Goal: Task Accomplishment & Management: Use online tool/utility

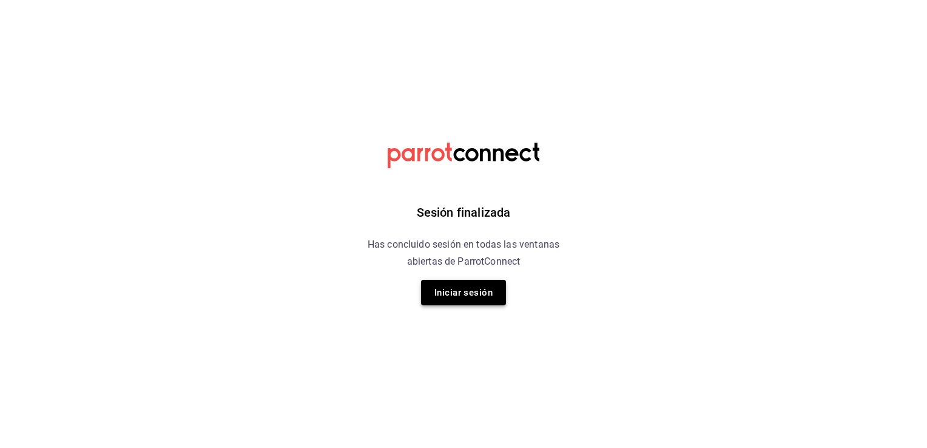
click at [456, 297] on button "Iniciar sesión" at bounding box center [463, 292] width 85 height 25
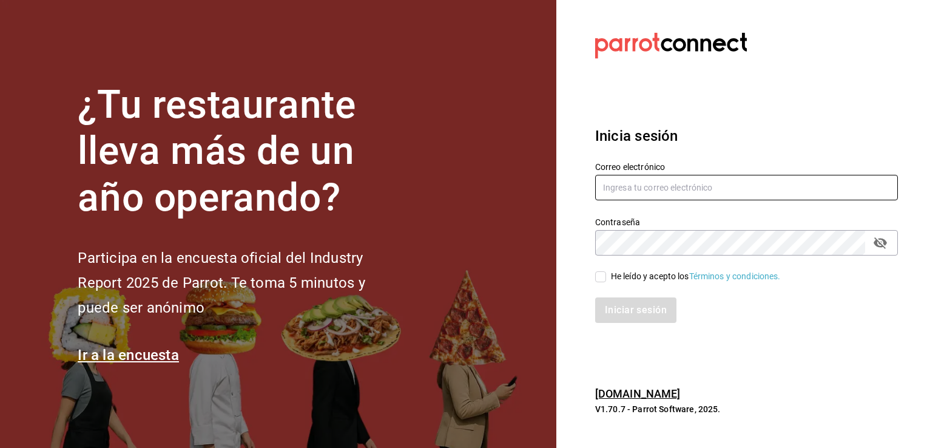
type input "melissa.lgcu@gmail.com"
click at [594, 274] on div "He leído y acepto los Términos y condiciones." at bounding box center [738, 269] width 317 height 28
click at [602, 280] on input "He leído y acepto los Términos y condiciones." at bounding box center [600, 276] width 11 height 11
checkbox input "true"
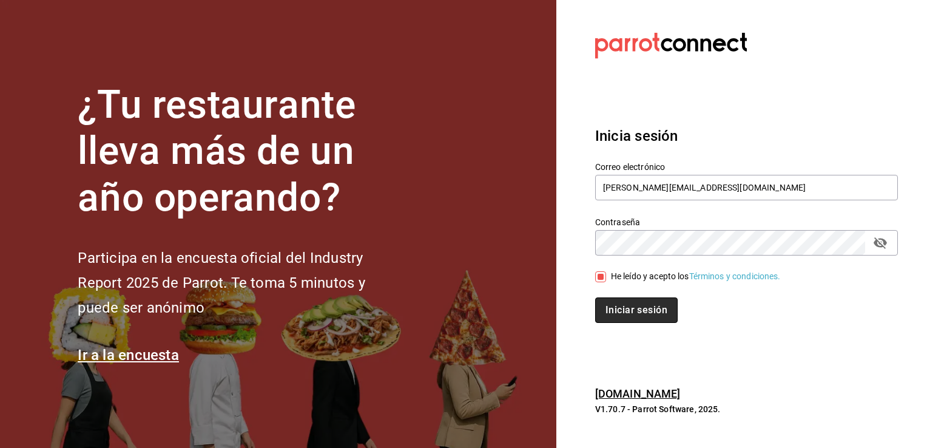
click at [625, 311] on button "Iniciar sesión" at bounding box center [636, 309] width 82 height 25
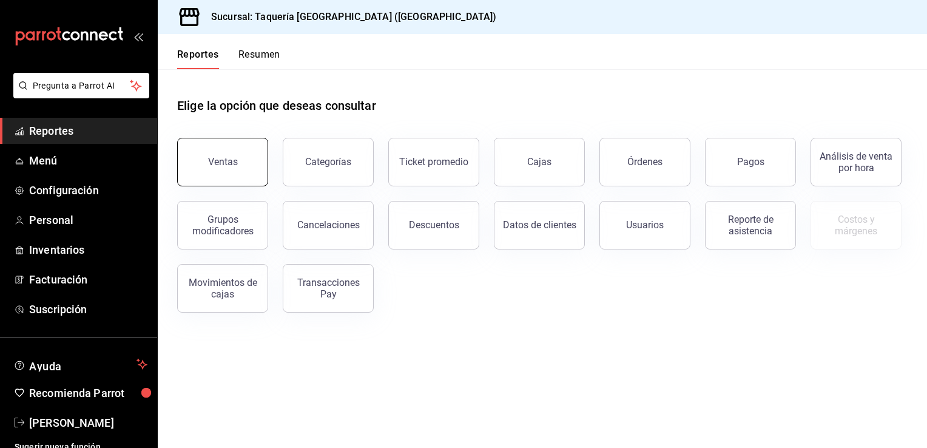
click at [204, 156] on button "Ventas" at bounding box center [222, 162] width 91 height 49
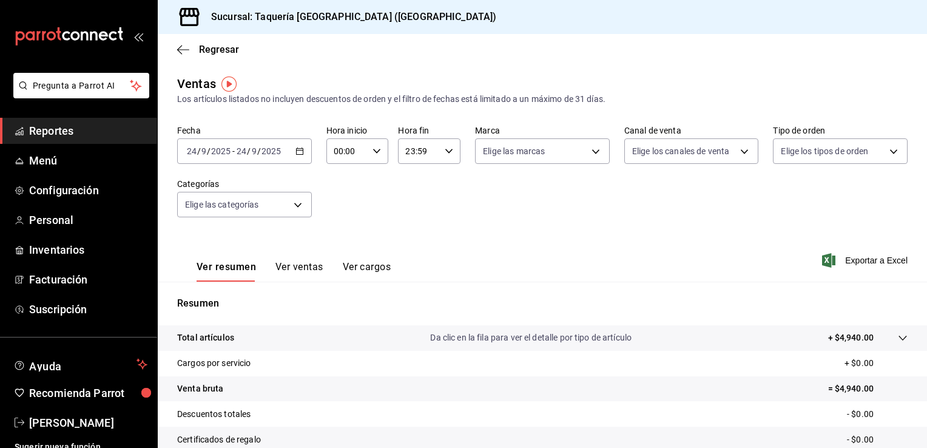
click at [295, 152] on icon "button" at bounding box center [299, 151] width 8 height 8
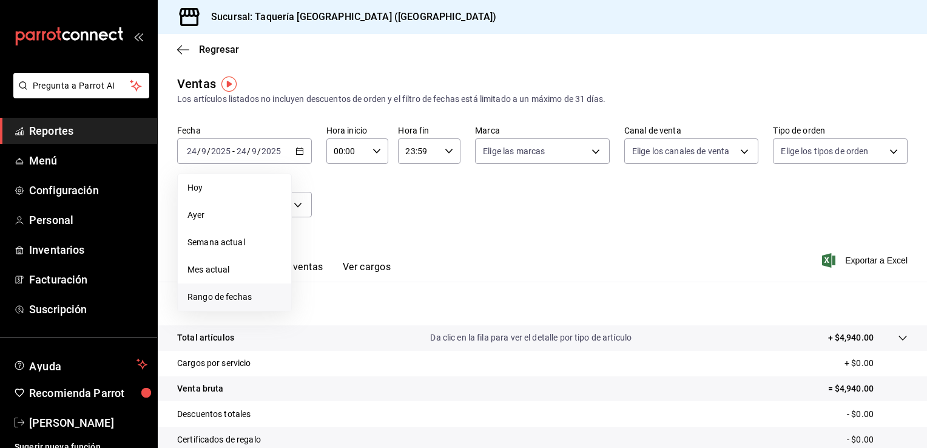
click at [236, 304] on li "Rango de fechas" at bounding box center [234, 296] width 113 height 27
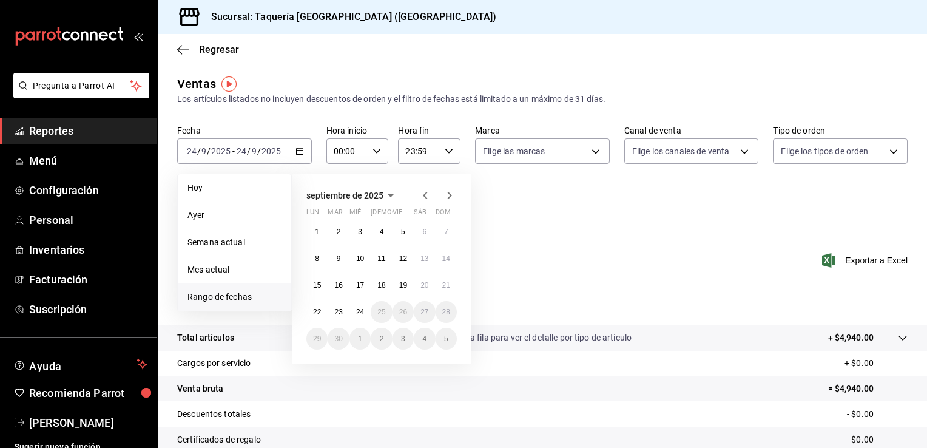
click at [422, 195] on icon "button" at bounding box center [425, 195] width 15 height 15
click at [399, 227] on button "1" at bounding box center [402, 232] width 21 height 22
click at [446, 343] on button "31" at bounding box center [445, 338] width 21 height 22
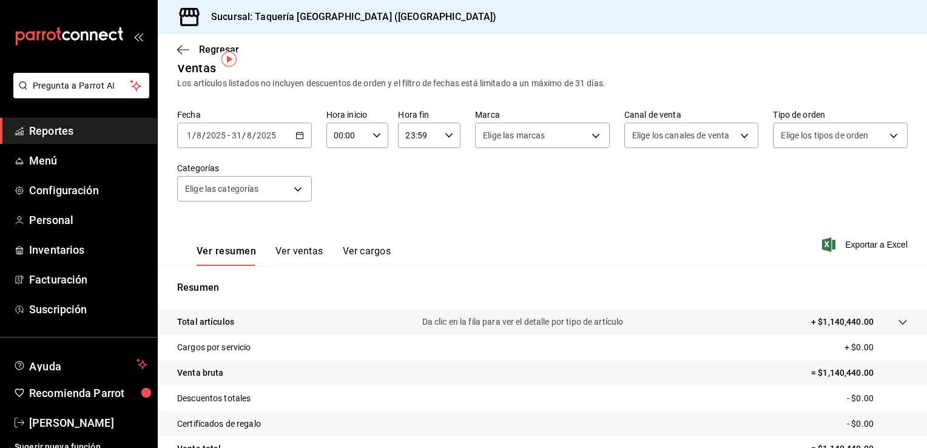
scroll to position [11, 0]
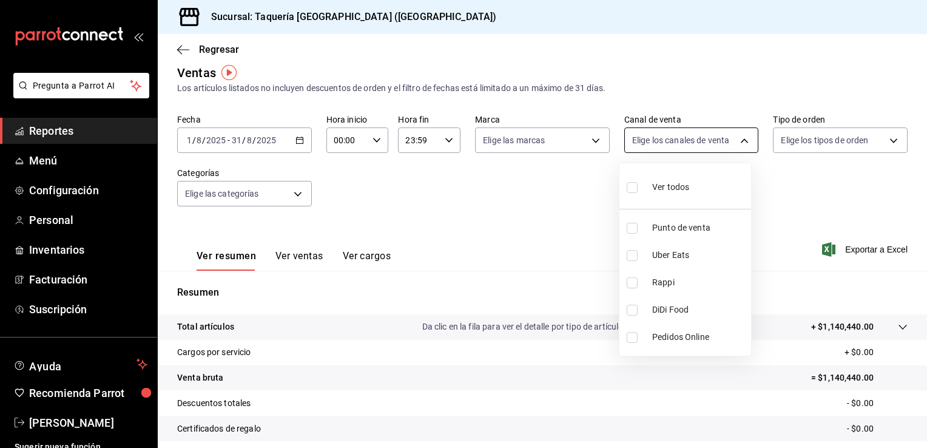
click at [702, 144] on body "Pregunta a Parrot AI Reportes Menú Configuración Personal Inventarios Facturaci…" at bounding box center [463, 224] width 927 height 448
click at [817, 141] on div at bounding box center [463, 224] width 927 height 448
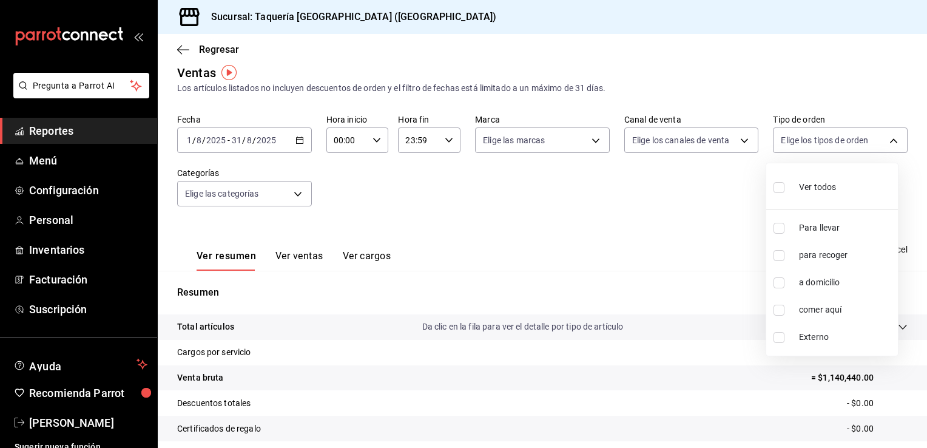
click at [817, 141] on body "Pregunta a Parrot AI Reportes Menú Configuración Personal Inventarios Facturaci…" at bounding box center [463, 224] width 927 height 448
click at [502, 129] on div at bounding box center [463, 224] width 927 height 448
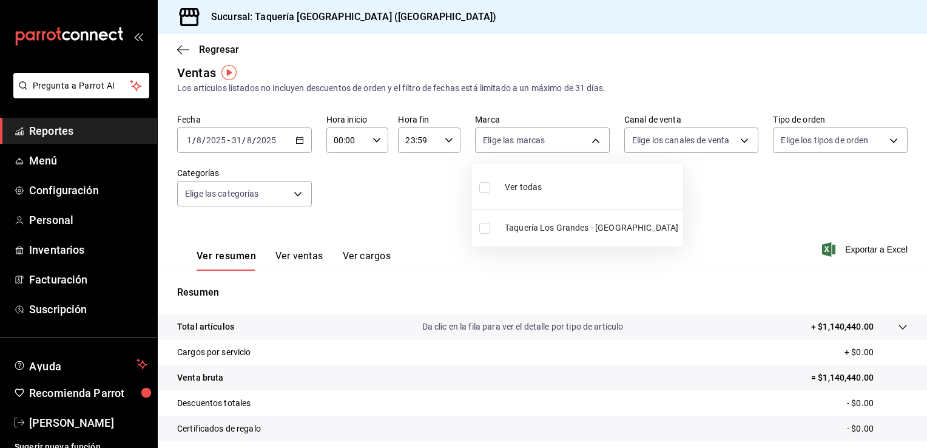
click at [495, 146] on body "Pregunta a Parrot AI Reportes Menú Configuración Personal Inventarios Facturaci…" at bounding box center [463, 224] width 927 height 448
click at [495, 146] on div at bounding box center [463, 224] width 927 height 448
click at [495, 146] on body "Pregunta a Parrot AI Reportes Menú Configuración Personal Inventarios Facturaci…" at bounding box center [463, 224] width 927 height 448
click at [483, 229] on input "checkbox" at bounding box center [484, 228] width 11 height 11
checkbox input "true"
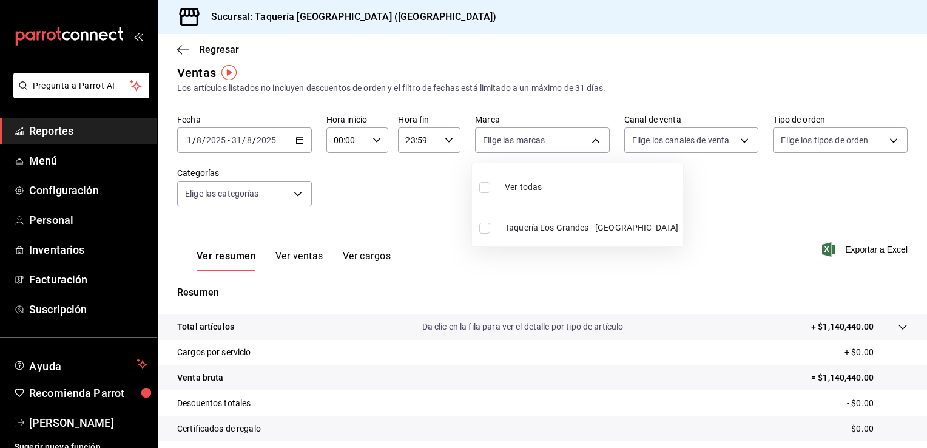
type input "90e578ed-e151-4df2-9de4-a44abec3a36e"
checkbox input "true"
click at [924, 189] on div at bounding box center [463, 224] width 927 height 448
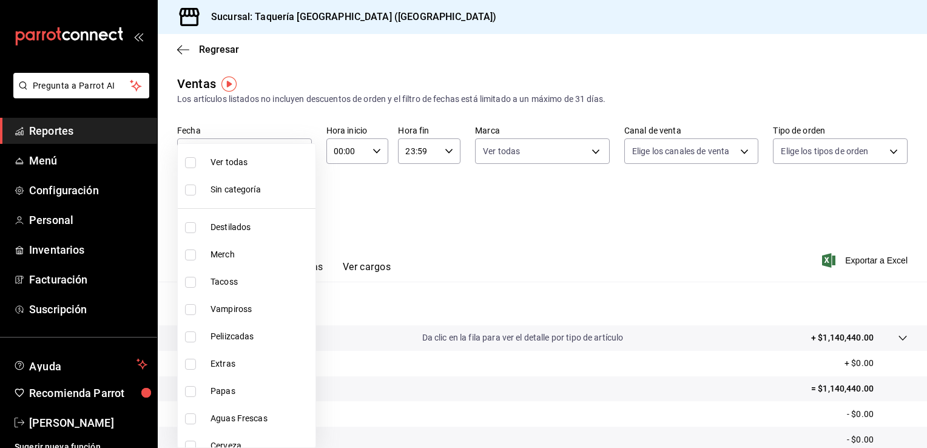
click at [277, 207] on body "Pregunta a Parrot AI Reportes Menú Configuración Personal Inventarios Facturaci…" at bounding box center [463, 224] width 927 height 448
click at [190, 278] on input "checkbox" at bounding box center [190, 282] width 11 height 11
checkbox input "true"
type input "66338d96-35b3-42ab-b2cb-c271f84fb92e"
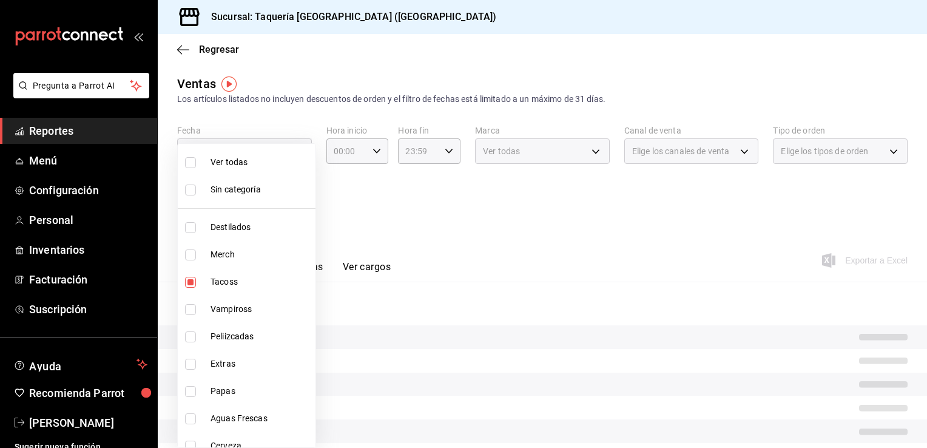
click at [794, 217] on div at bounding box center [463, 224] width 927 height 448
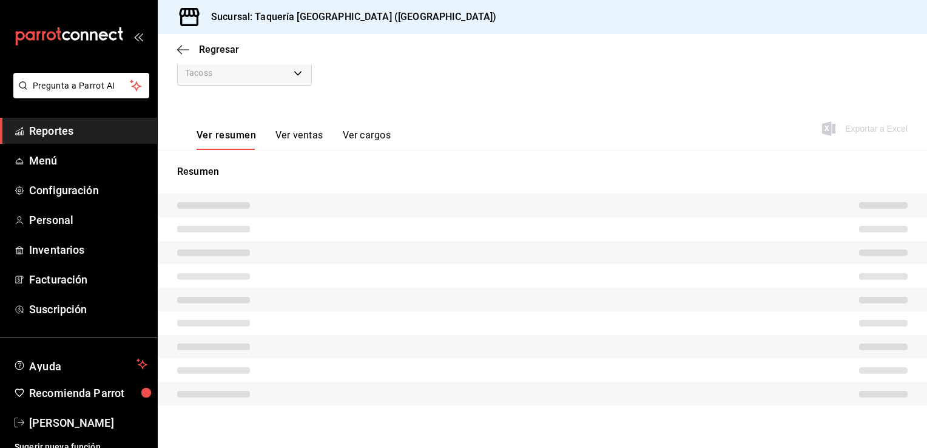
scroll to position [135, 0]
click at [310, 132] on button "Ver ventas" at bounding box center [299, 136] width 48 height 21
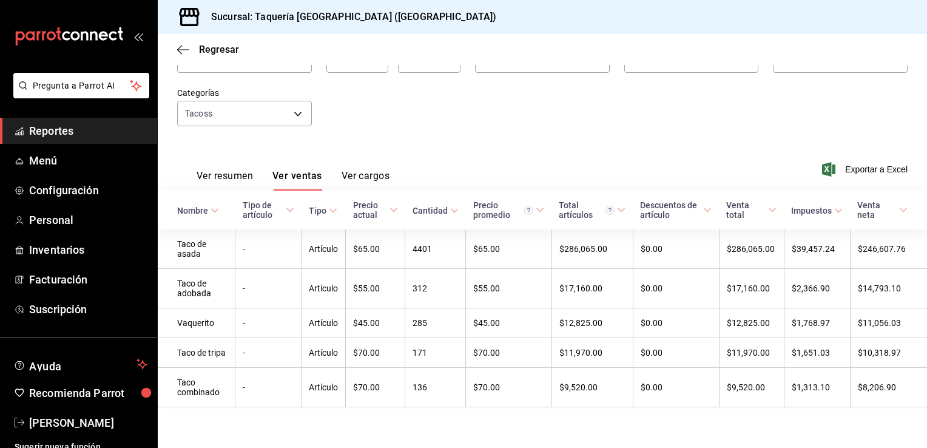
scroll to position [98, 0]
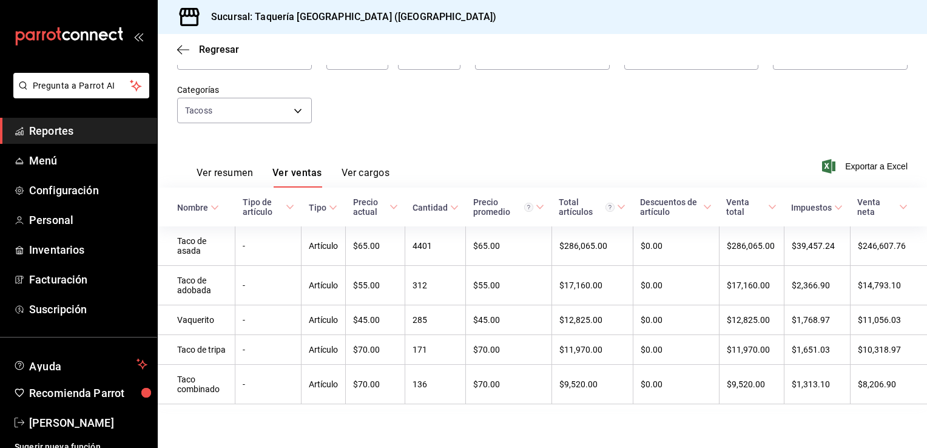
click at [359, 167] on button "Ver cargos" at bounding box center [365, 177] width 49 height 21
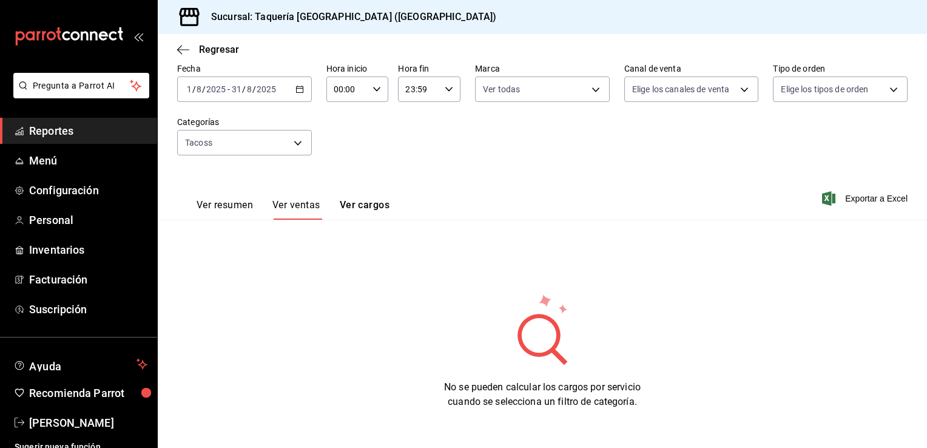
scroll to position [61, 0]
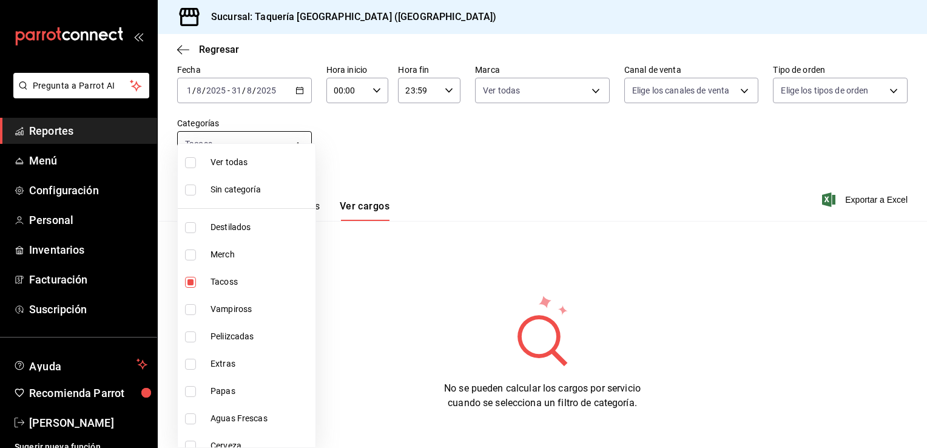
click at [290, 142] on body "Pregunta a Parrot AI Reportes Menú Configuración Personal Inventarios Facturaci…" at bounding box center [463, 224] width 927 height 448
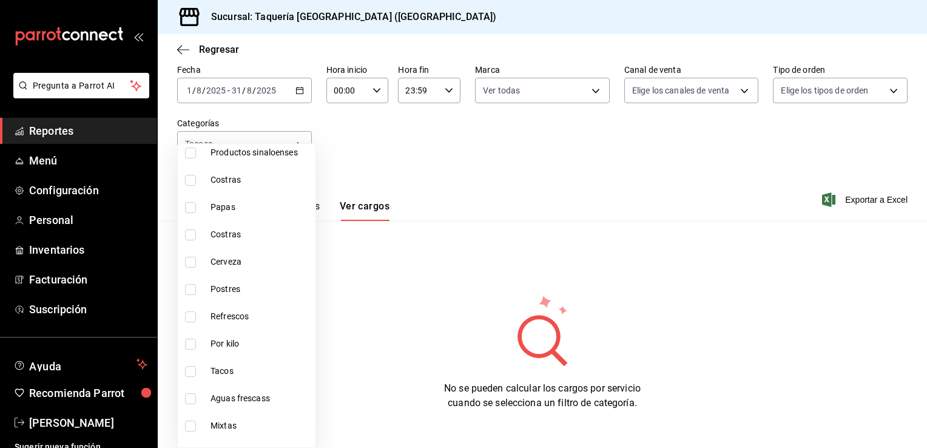
scroll to position [380, 0]
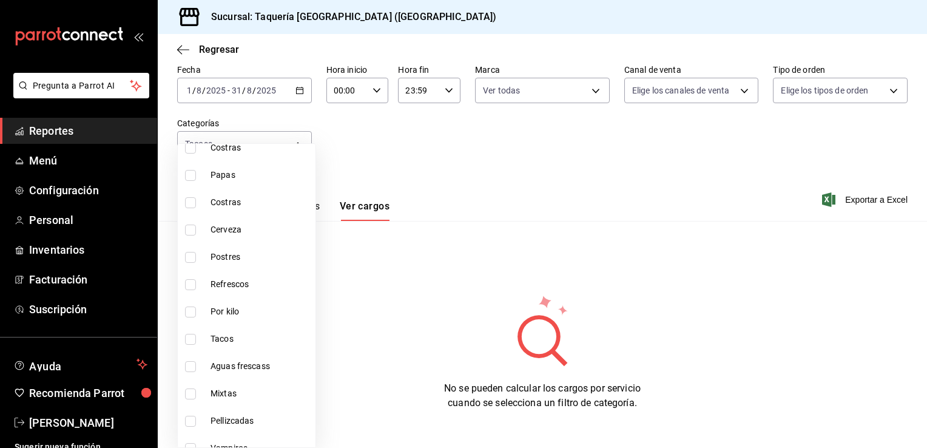
click at [680, 125] on div at bounding box center [463, 224] width 927 height 448
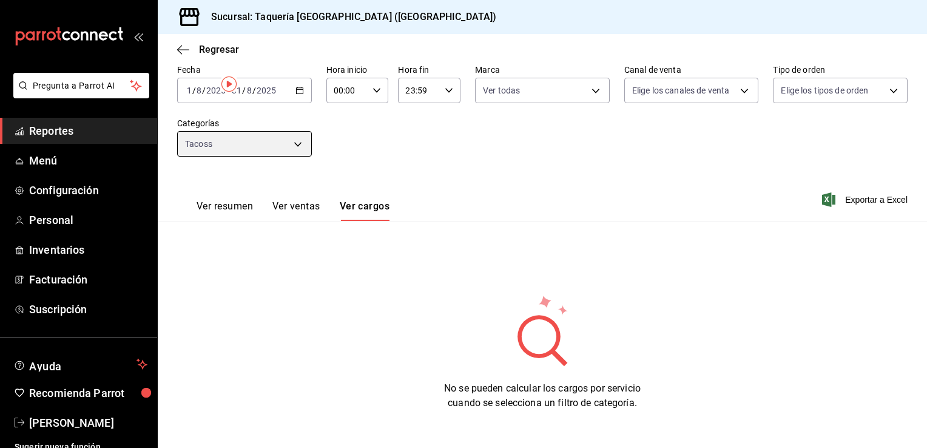
scroll to position [0, 0]
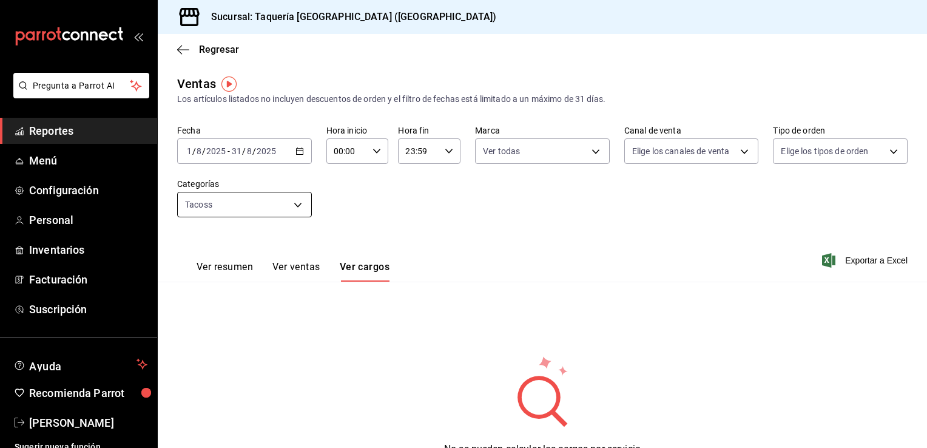
click at [301, 193] on body "Pregunta a Parrot AI Reportes Menú Configuración Personal Inventarios Facturaci…" at bounding box center [463, 224] width 927 height 448
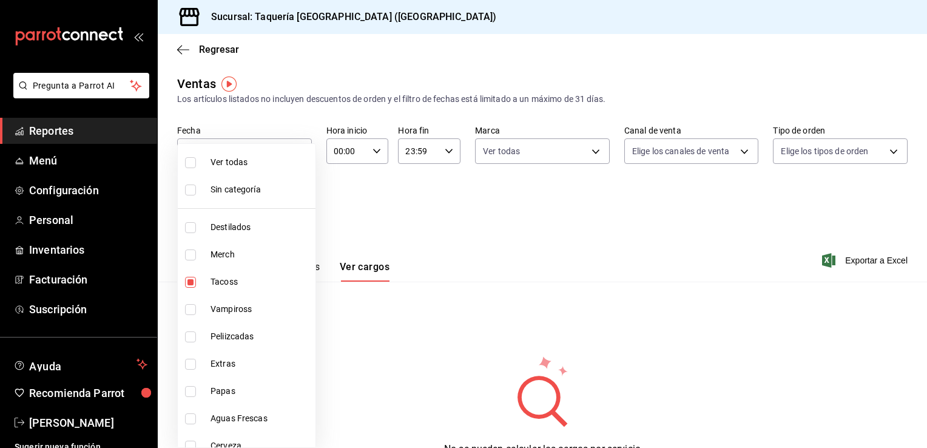
click at [186, 158] on input "checkbox" at bounding box center [190, 162] width 11 height 11
checkbox input "true"
type input "42e01de9-b63a-4b3c-800b-21bc6c2cd2f3,7cd16d27-da71-44f7-81d8-565ad958763d,66338…"
checkbox input "true"
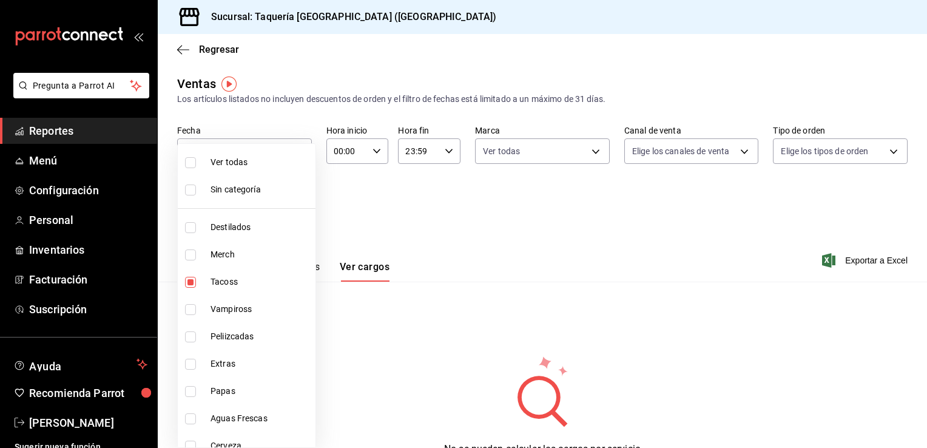
checkbox input "true"
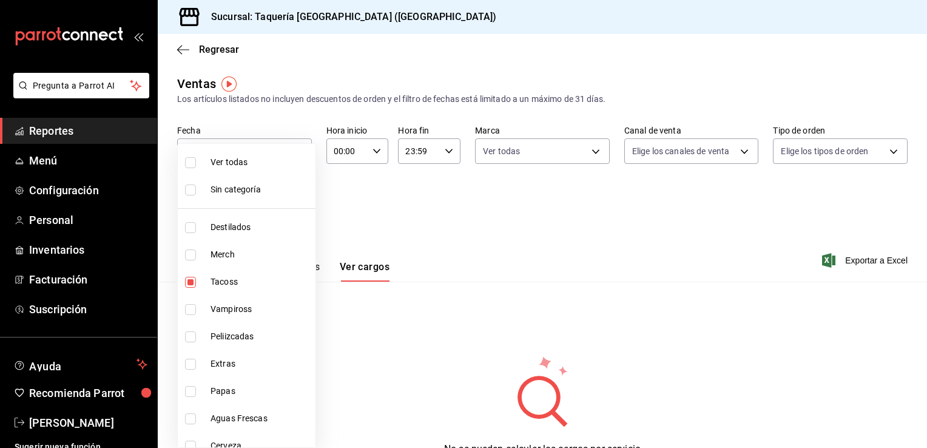
checkbox input "true"
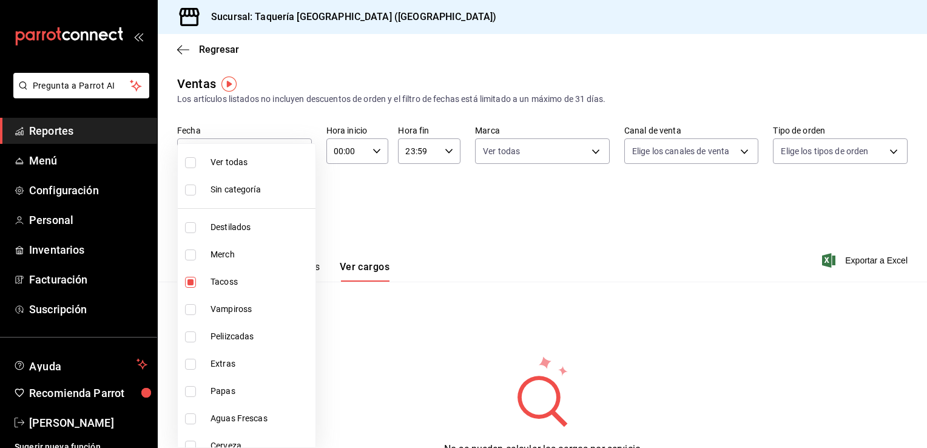
checkbox input "true"
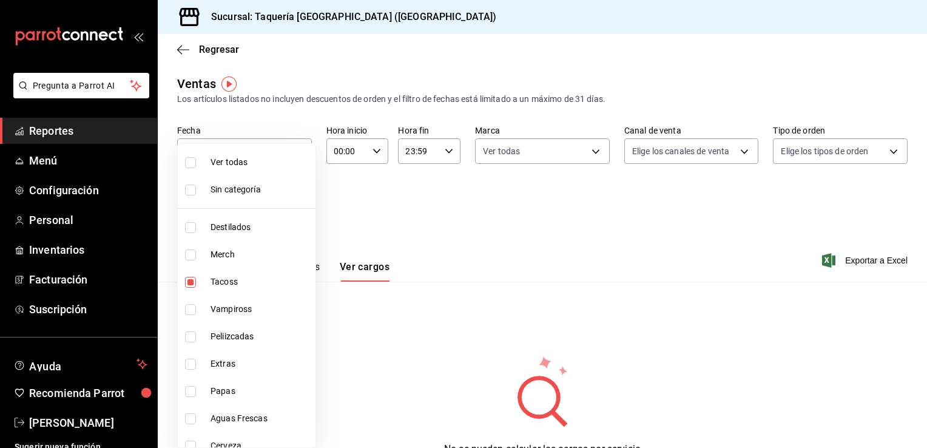
checkbox input "true"
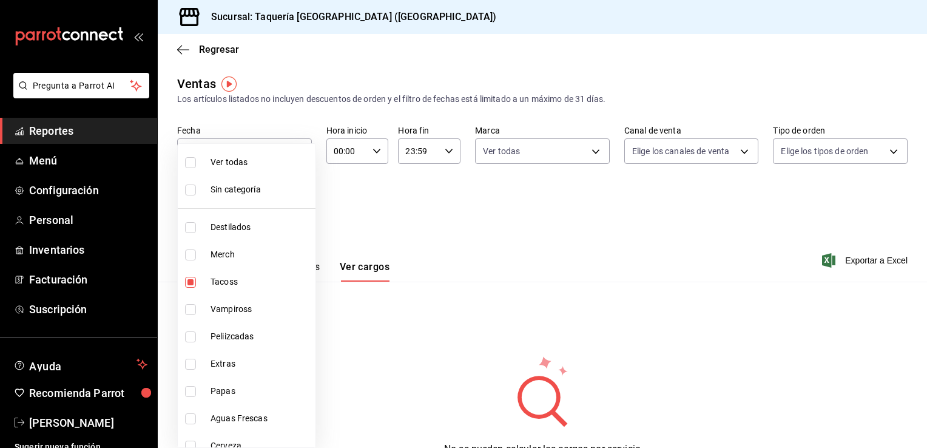
checkbox input "true"
click at [451, 226] on div at bounding box center [463, 224] width 927 height 448
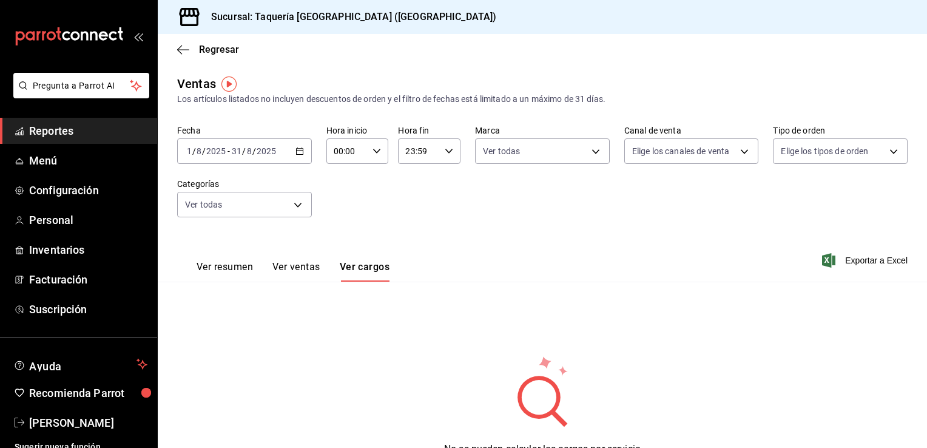
click at [233, 272] on button "Ver resumen" at bounding box center [224, 271] width 56 height 21
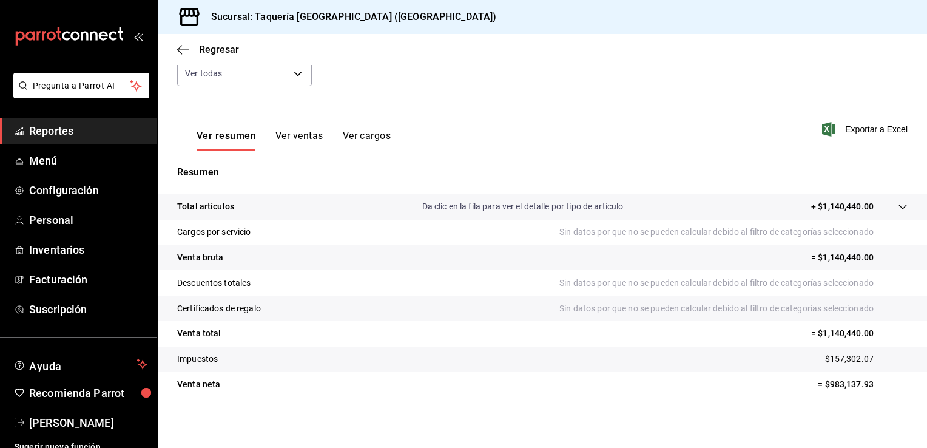
scroll to position [133, 0]
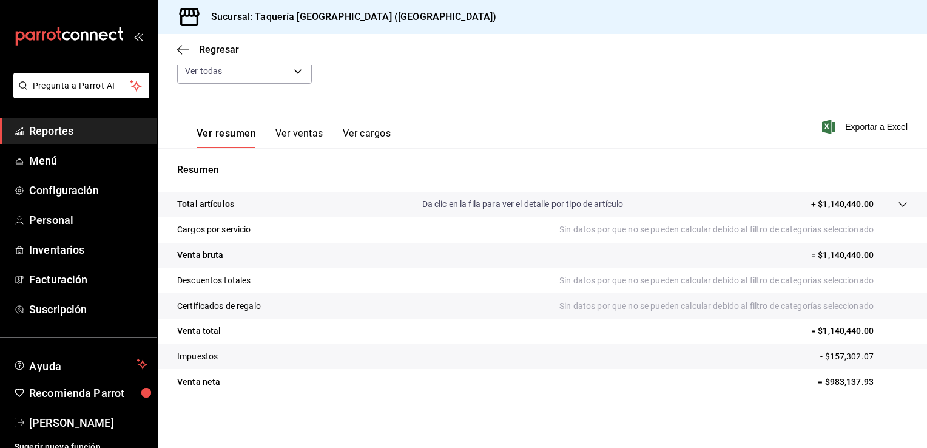
click at [298, 138] on button "Ver ventas" at bounding box center [299, 137] width 48 height 21
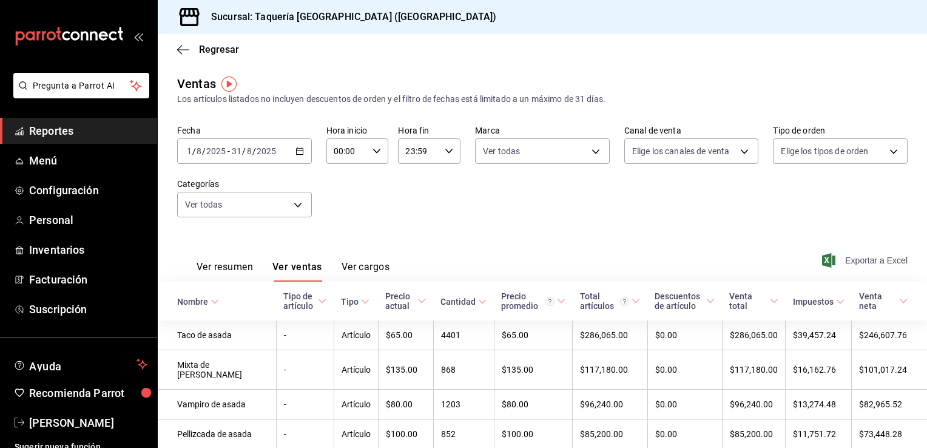
click at [849, 265] on span "Exportar a Excel" at bounding box center [865, 260] width 83 height 15
click at [854, 260] on span "Exportar a Excel" at bounding box center [865, 260] width 83 height 15
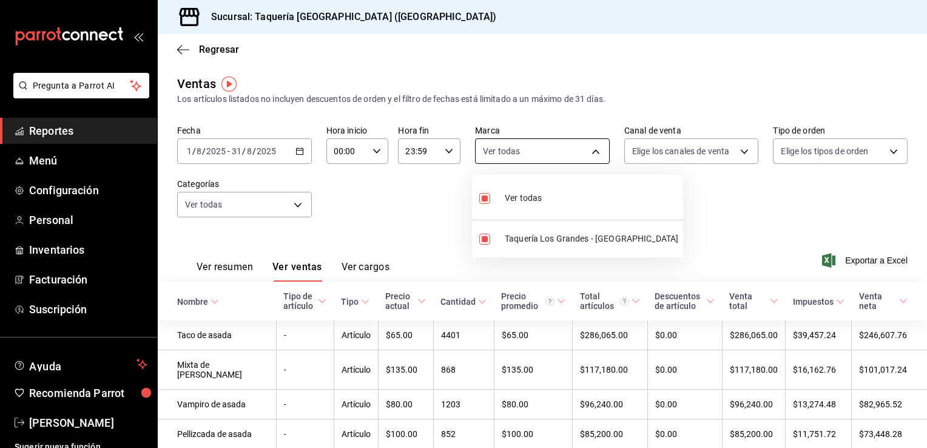
click at [512, 157] on body "Pregunta a Parrot AI Reportes Menú Configuración Personal Inventarios Facturaci…" at bounding box center [463, 224] width 927 height 448
click at [540, 141] on div at bounding box center [463, 224] width 927 height 448
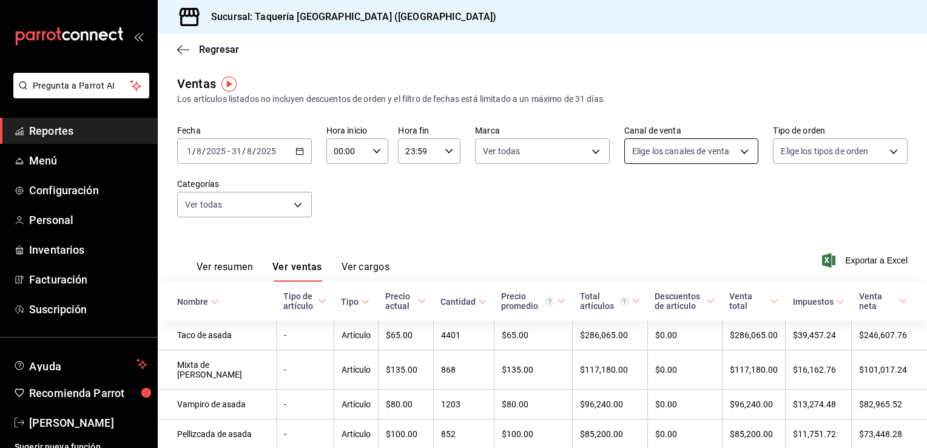
click at [672, 148] on body "Pregunta a Parrot AI Reportes Menú Configuración Personal Inventarios Facturaci…" at bounding box center [463, 224] width 927 height 448
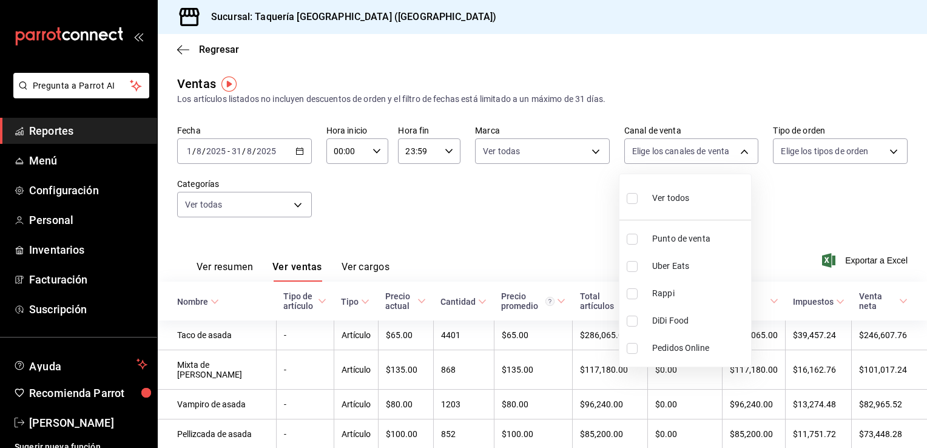
click at [786, 152] on div at bounding box center [463, 224] width 927 height 448
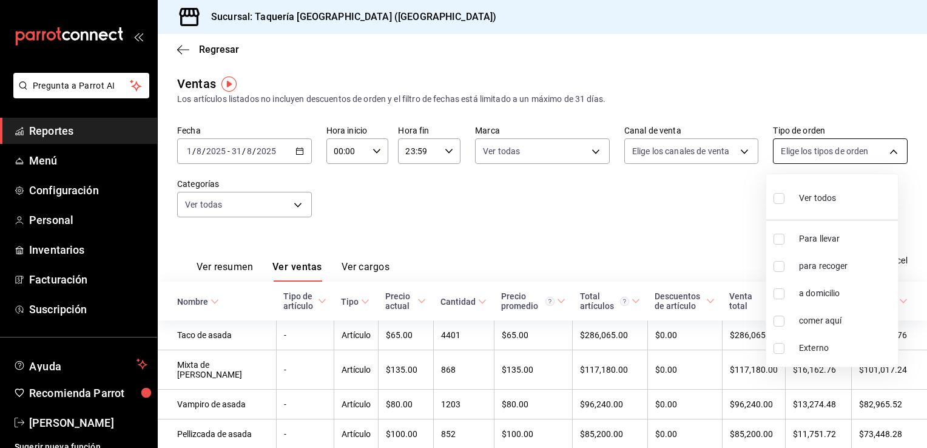
click at [836, 160] on body "Pregunta a Parrot AI Reportes Menú Configuración Personal Inventarios Facturaci…" at bounding box center [463, 224] width 927 height 448
click at [836, 160] on div at bounding box center [463, 224] width 927 height 448
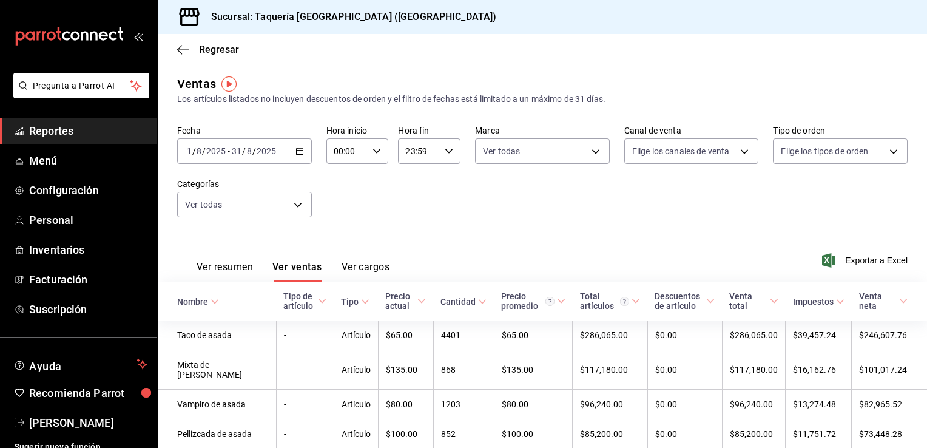
click at [280, 219] on div "Fecha 2025-08-01 1 / 8 / 2025 - 2025-08-31 31 / 8 / 2025 Hora inicio 00:00 Hora…" at bounding box center [542, 178] width 730 height 107
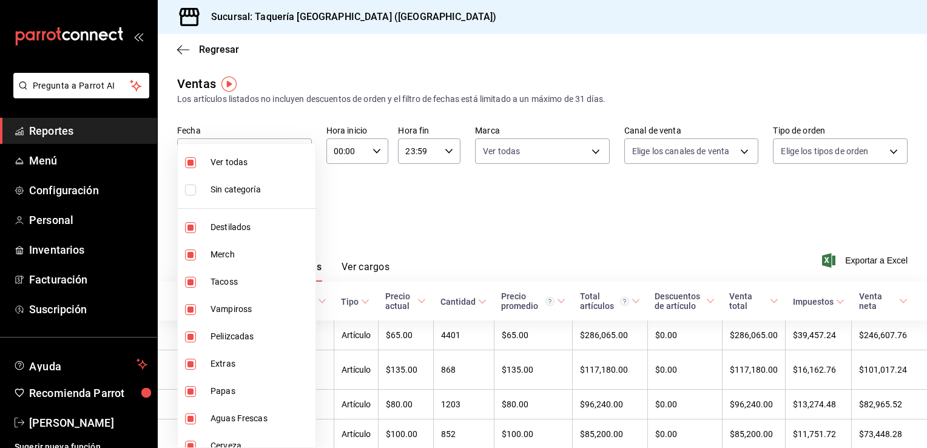
click at [289, 212] on body "Pregunta a Parrot AI Reportes Menú Configuración Personal Inventarios Facturaci…" at bounding box center [463, 224] width 927 height 448
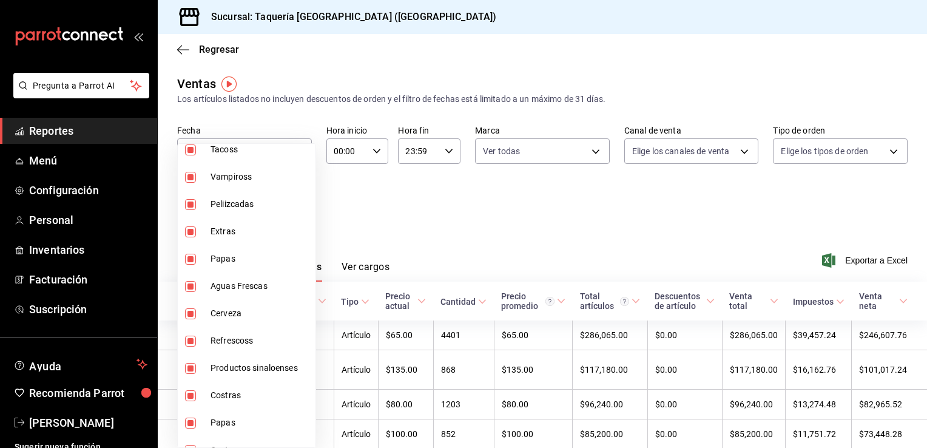
scroll to position [53, 0]
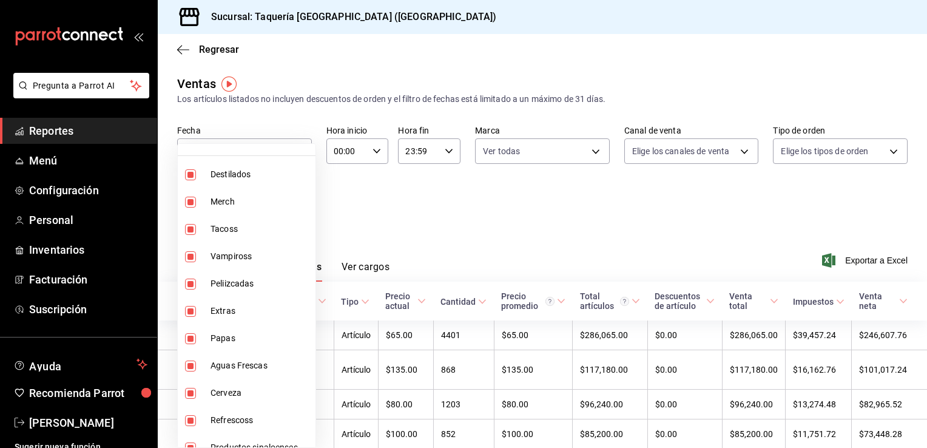
click at [417, 222] on div at bounding box center [463, 224] width 927 height 448
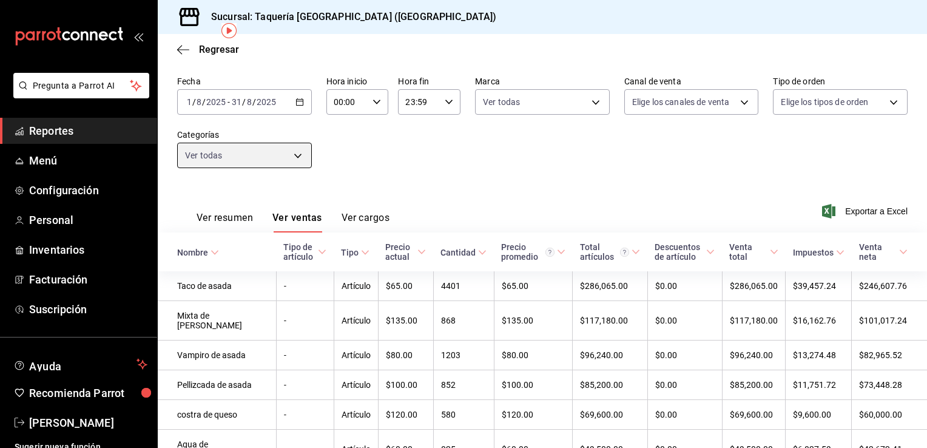
scroll to position [53, 0]
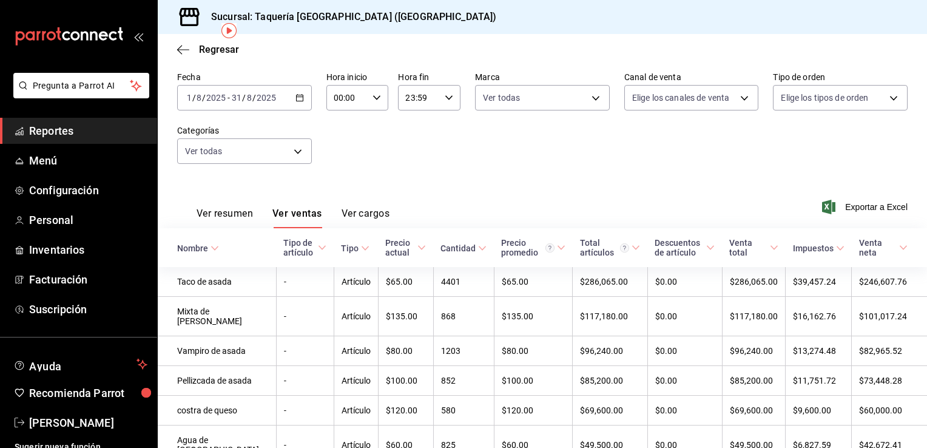
click at [292, 99] on div "2025-08-01 1 / 8 / 2025 - 2025-08-31 31 / 8 / 2025" at bounding box center [244, 97] width 135 height 25
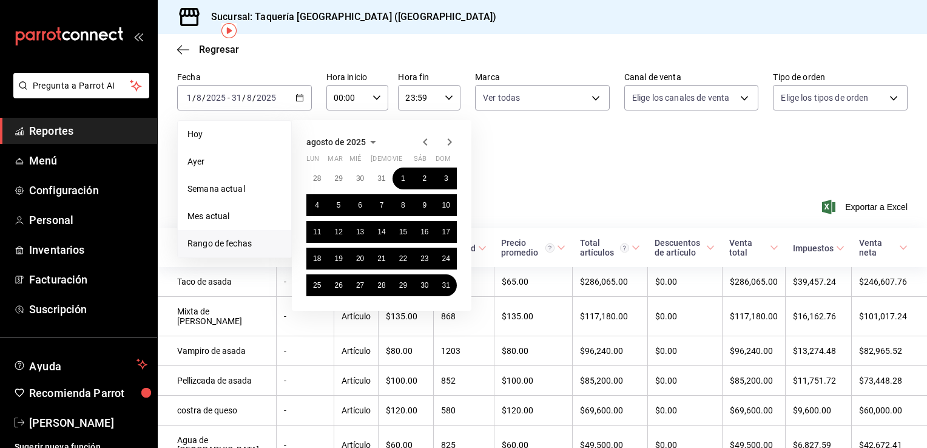
click at [421, 142] on icon "button" at bounding box center [425, 142] width 15 height 15
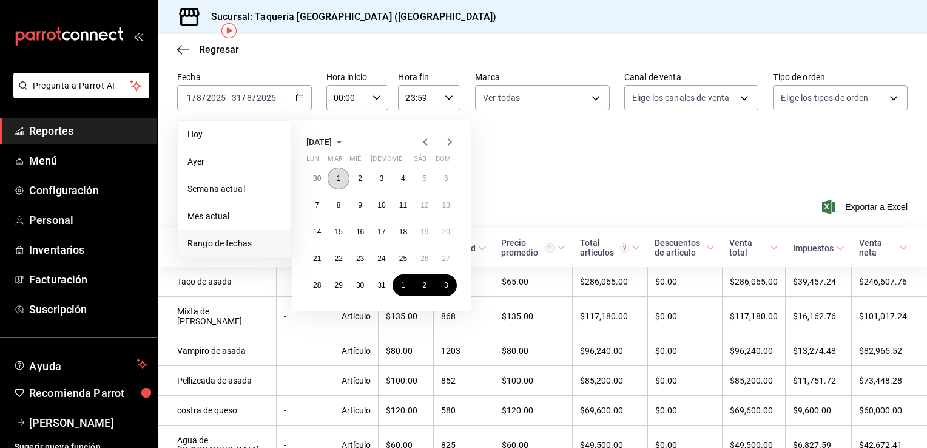
click at [336, 173] on button "1" at bounding box center [337, 178] width 21 height 22
click at [378, 282] on abbr "31" at bounding box center [381, 285] width 8 height 8
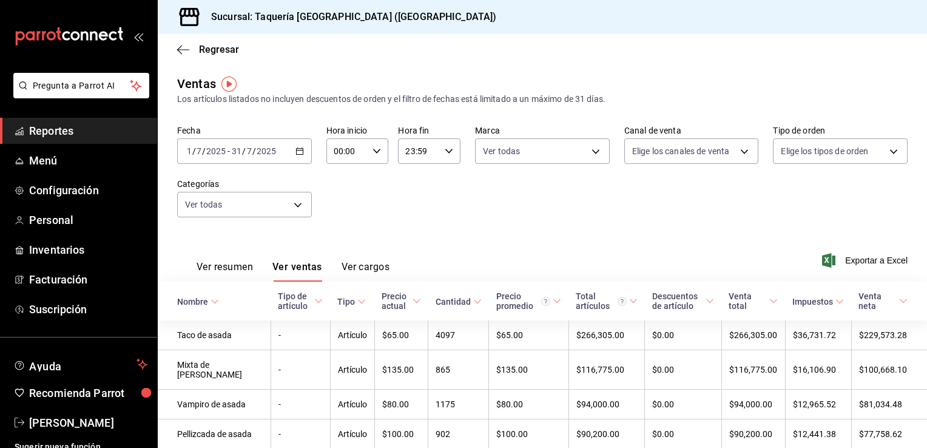
click at [223, 266] on button "Ver resumen" at bounding box center [224, 271] width 56 height 21
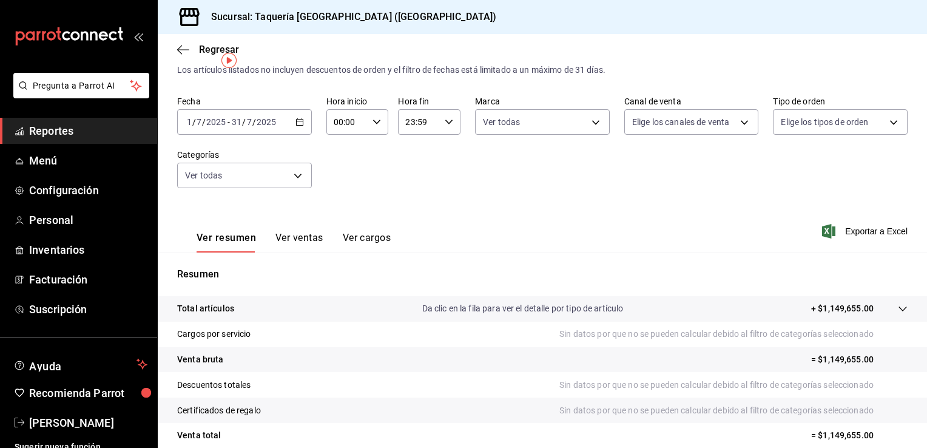
scroll to position [23, 0]
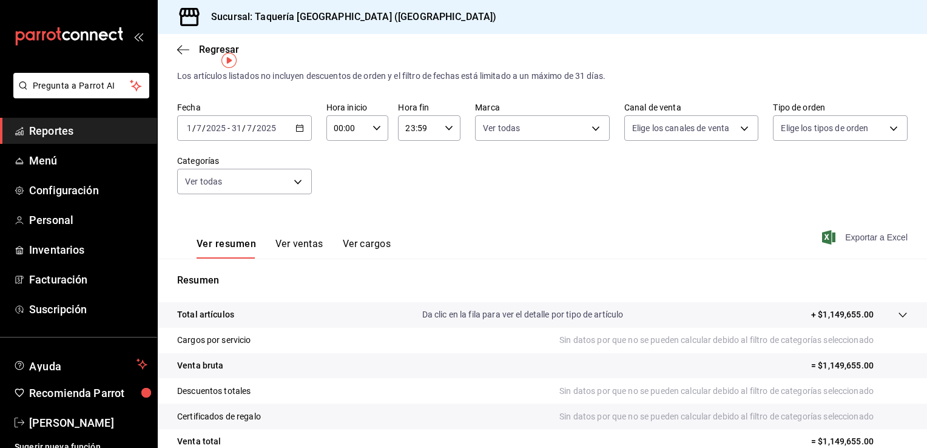
click at [861, 237] on span "Exportar a Excel" at bounding box center [865, 237] width 83 height 15
click at [861, 237] on div "Exportando a excel..." at bounding box center [858, 237] width 98 height 11
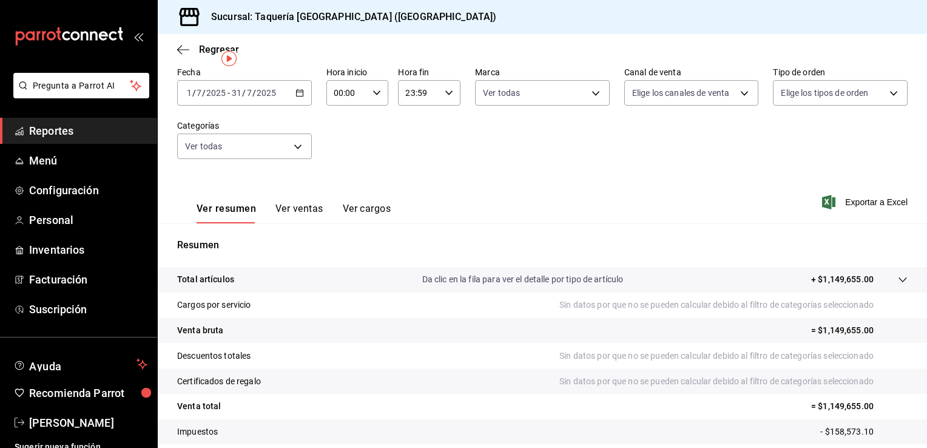
scroll to position [0, 0]
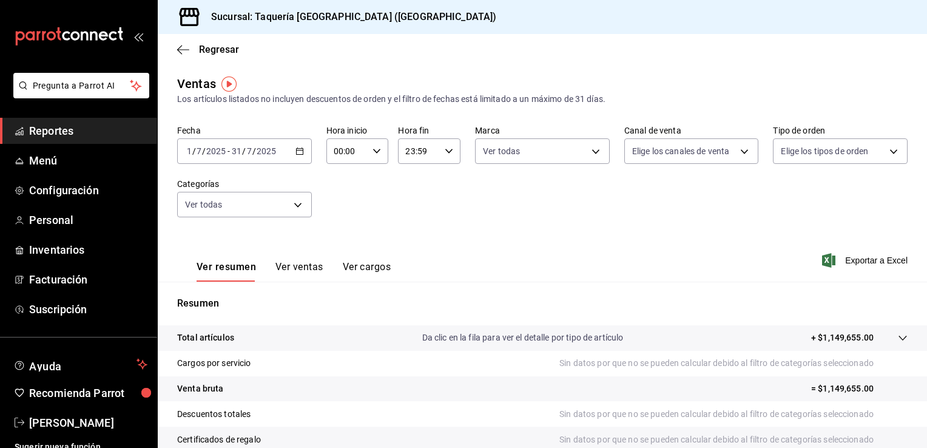
click at [301, 149] on icon "button" at bounding box center [299, 151] width 8 height 8
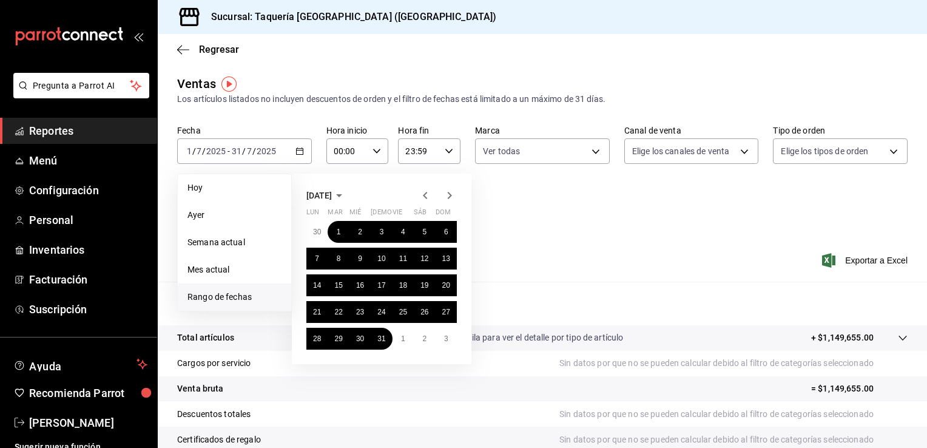
click at [422, 195] on icon "button" at bounding box center [425, 195] width 15 height 15
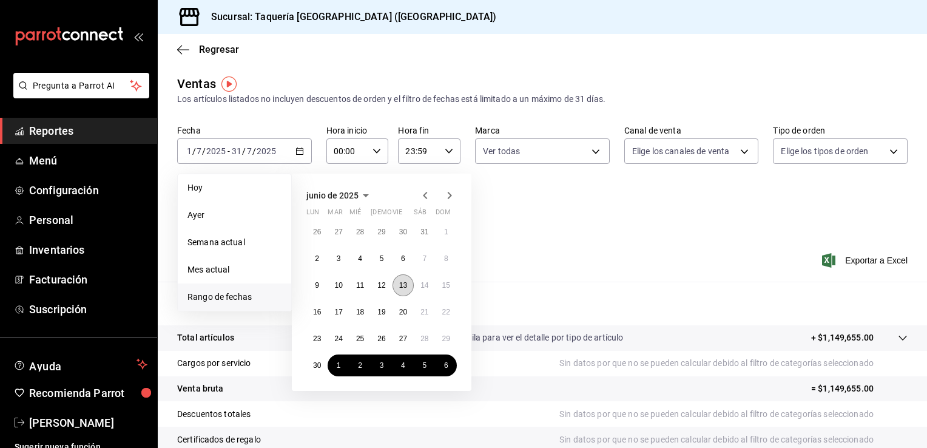
click at [395, 278] on button "13" at bounding box center [402, 285] width 21 height 22
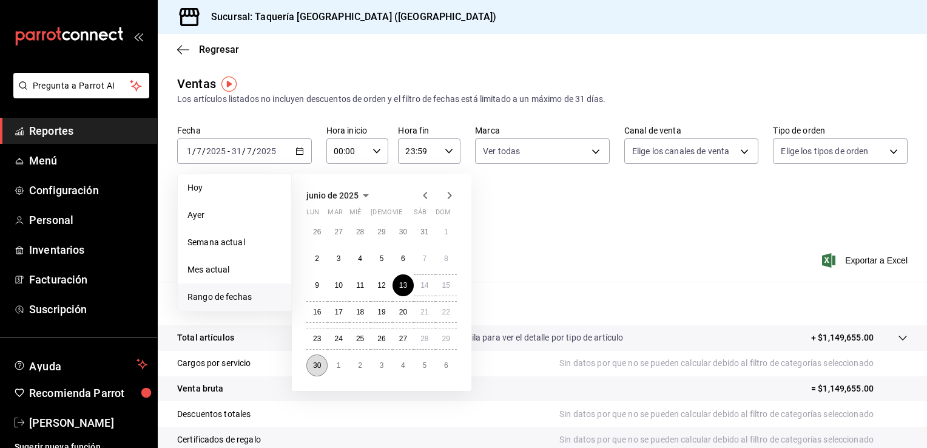
click at [315, 358] on button "30" at bounding box center [316, 365] width 21 height 22
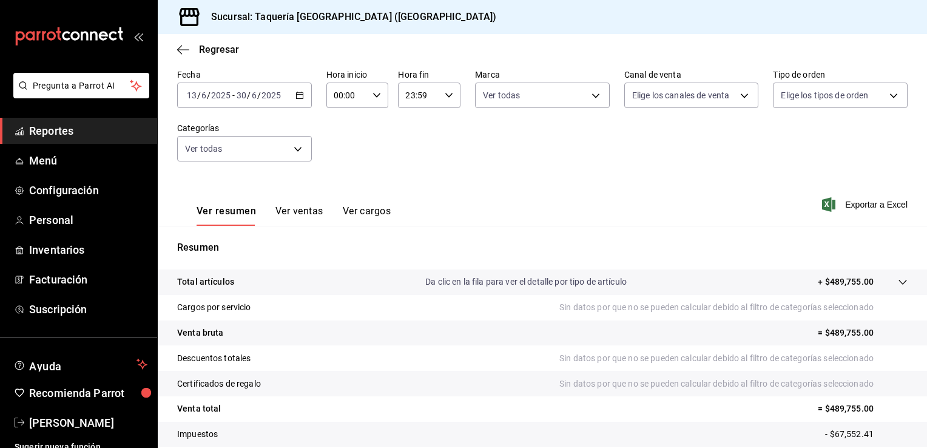
scroll to position [53, 0]
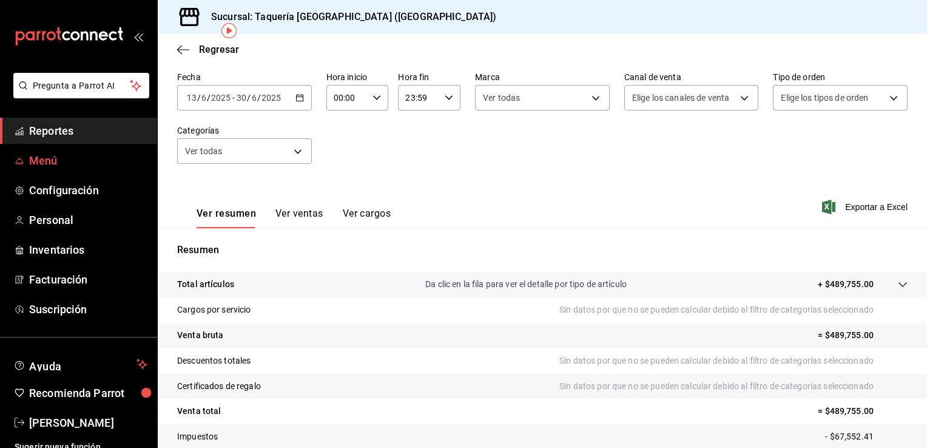
click at [53, 164] on span "Menú" at bounding box center [88, 160] width 118 height 16
